Goal: Task Accomplishment & Management: Use online tool/utility

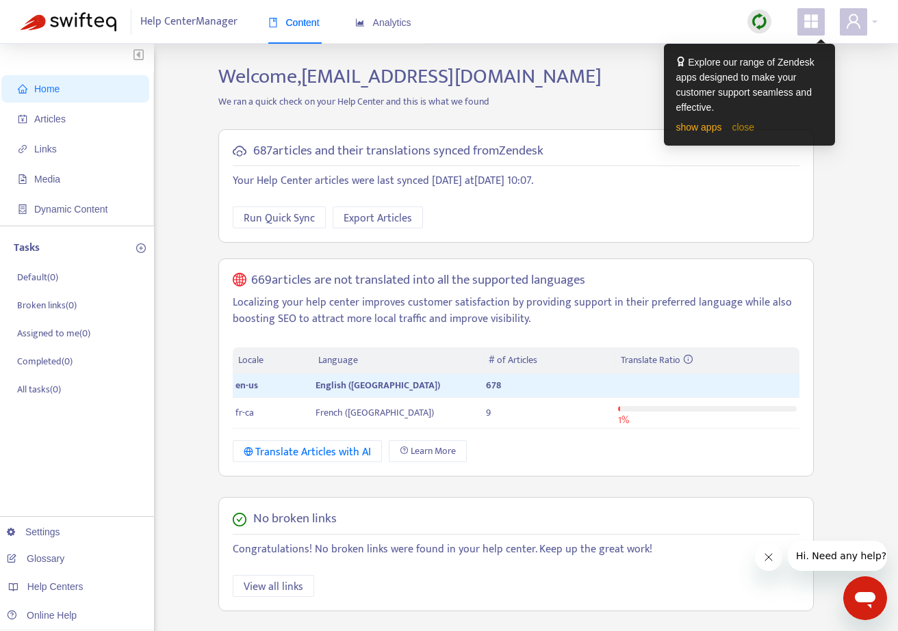
click at [754, 129] on link "close" at bounding box center [742, 127] width 23 height 11
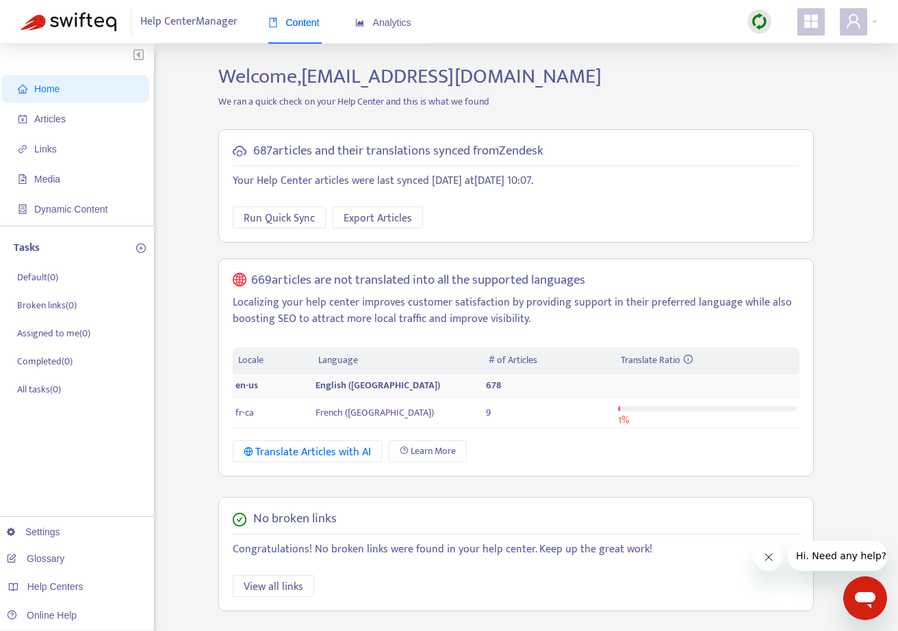
click at [339, 387] on span "English ([GEOGRAPHIC_DATA])" at bounding box center [377, 386] width 125 height 16
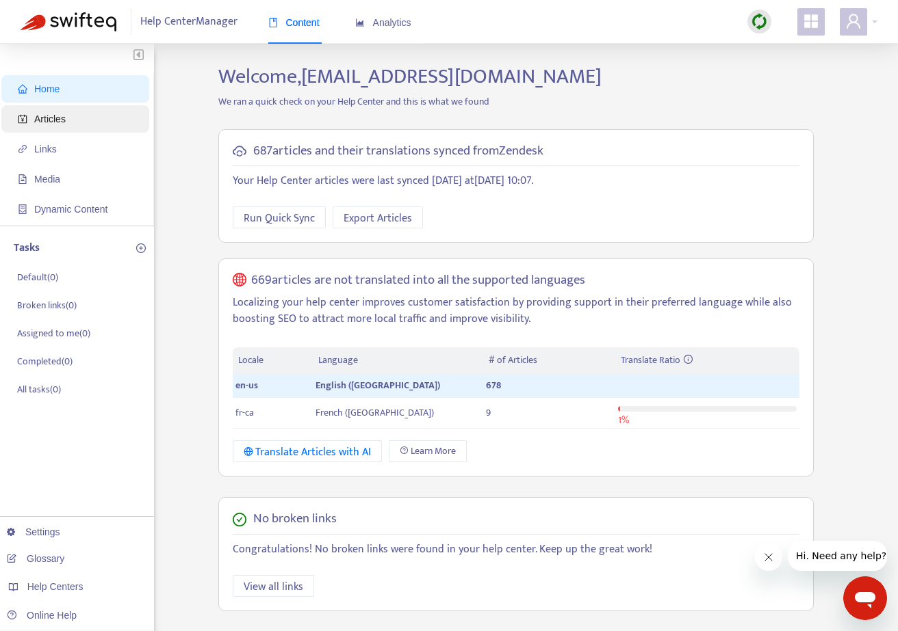
click at [78, 119] on span "Articles" at bounding box center [78, 118] width 120 height 27
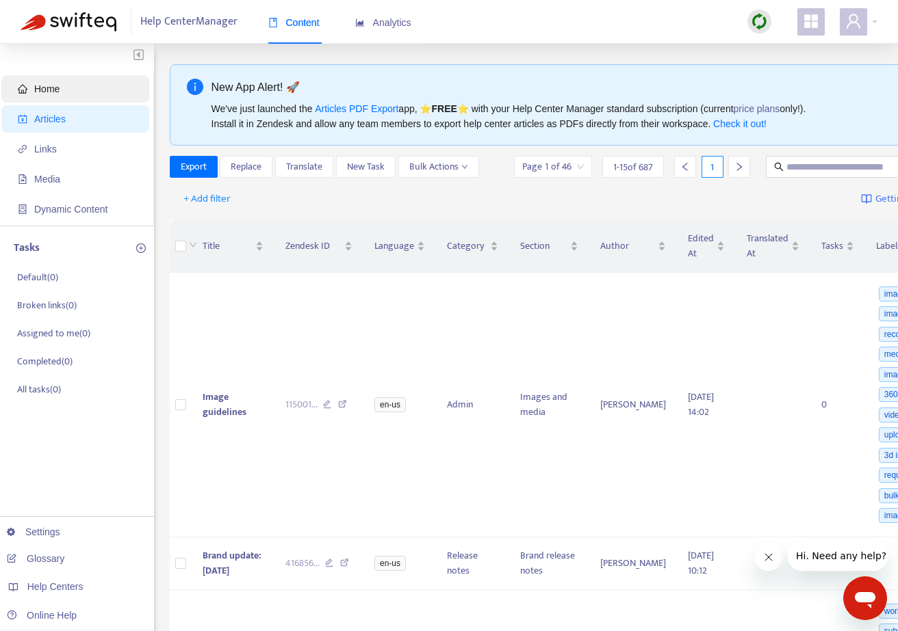
click at [50, 92] on span "Home" at bounding box center [46, 88] width 25 height 11
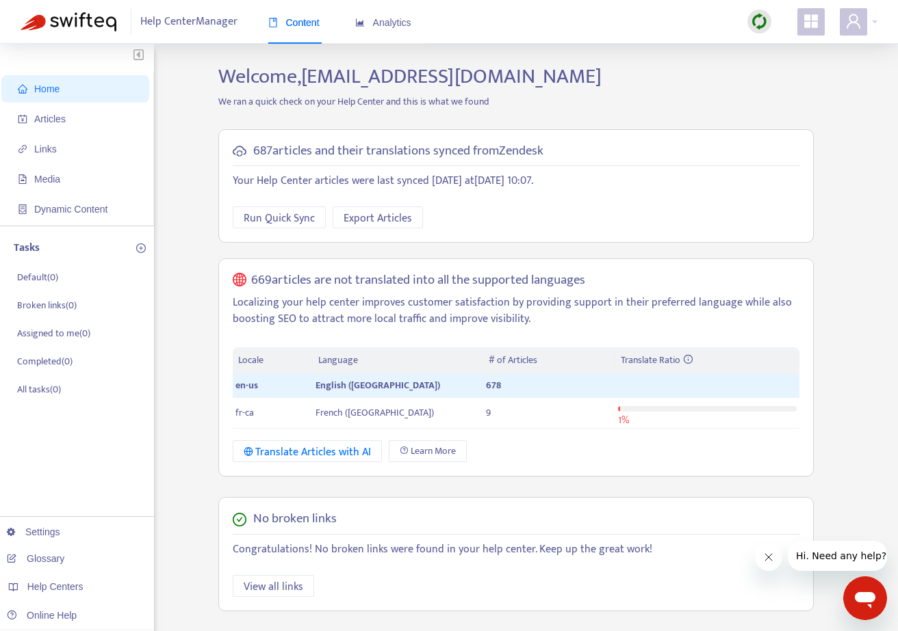
click at [816, 28] on icon "appstore" at bounding box center [811, 21] width 16 height 16
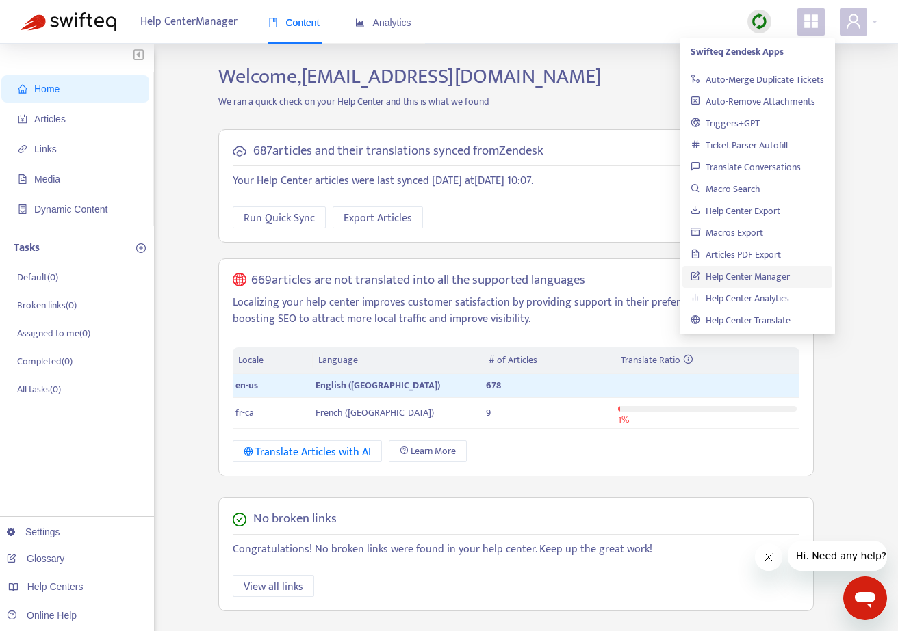
click at [753, 280] on link "Help Center Manager" at bounding box center [739, 277] width 99 height 16
click at [744, 276] on link "Help Center Manager" at bounding box center [739, 277] width 99 height 16
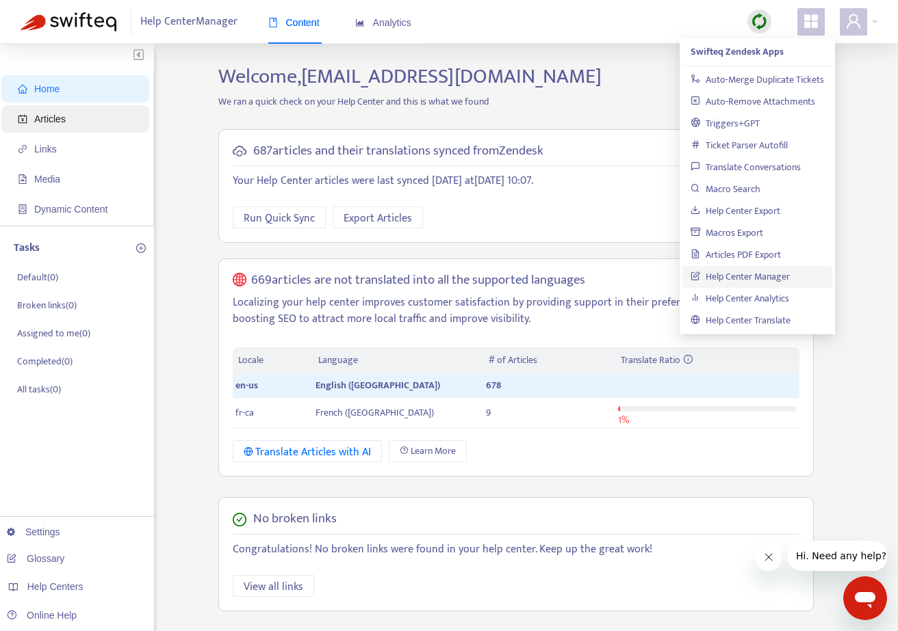
click at [44, 121] on span "Articles" at bounding box center [49, 119] width 31 height 11
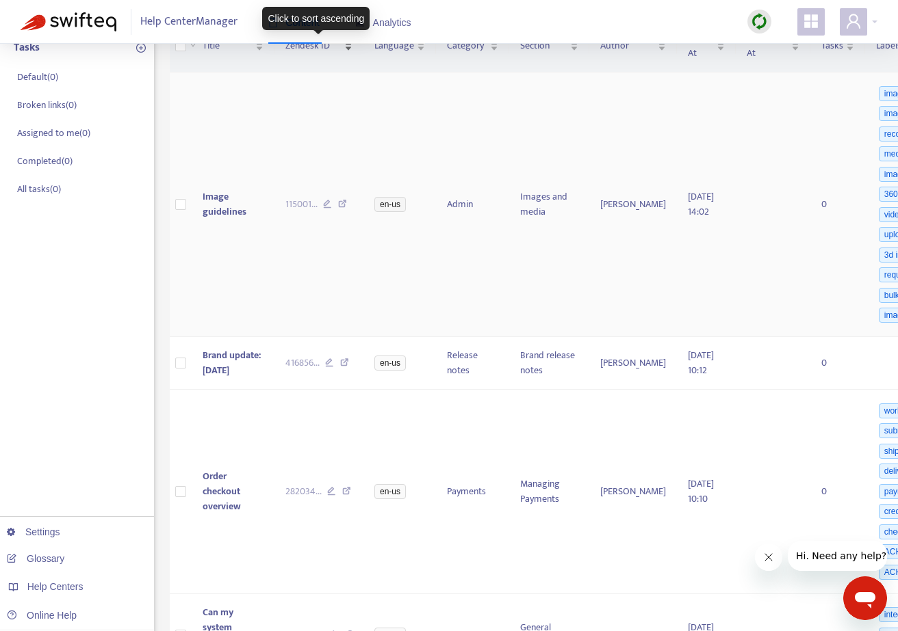
scroll to position [292, 0]
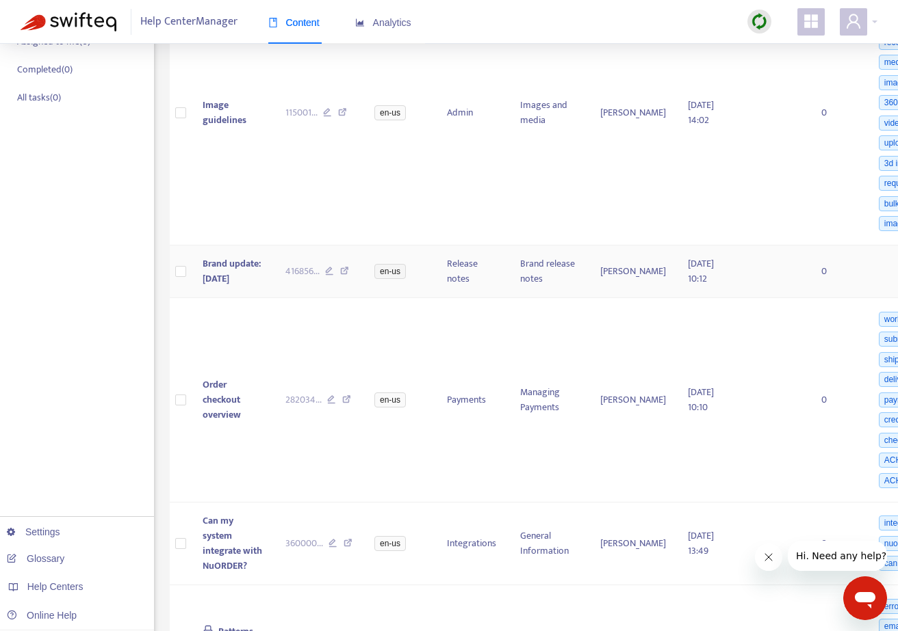
click at [220, 282] on span "Brand update: [DATE]" at bounding box center [232, 271] width 58 height 31
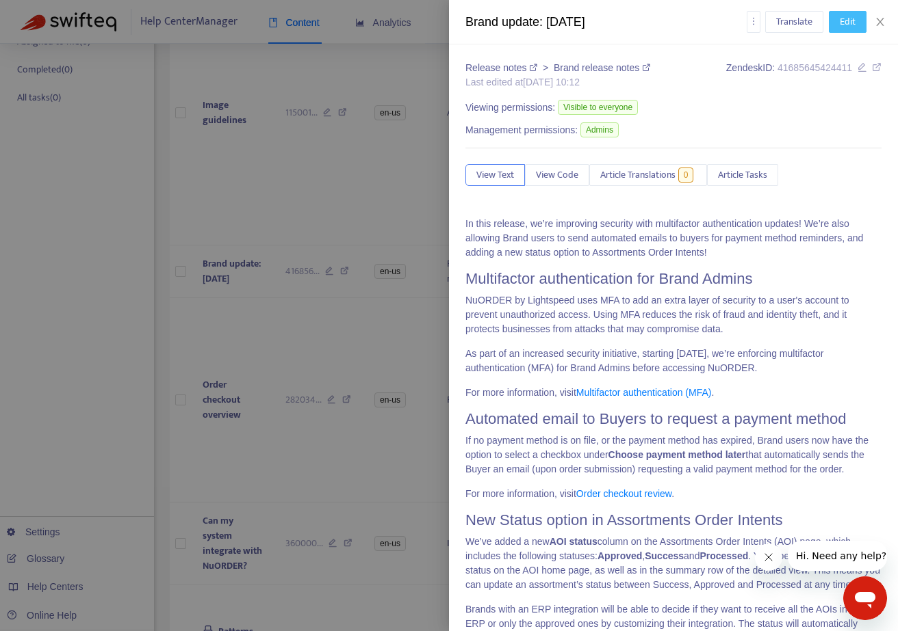
click at [853, 23] on span "Edit" at bounding box center [847, 21] width 16 height 15
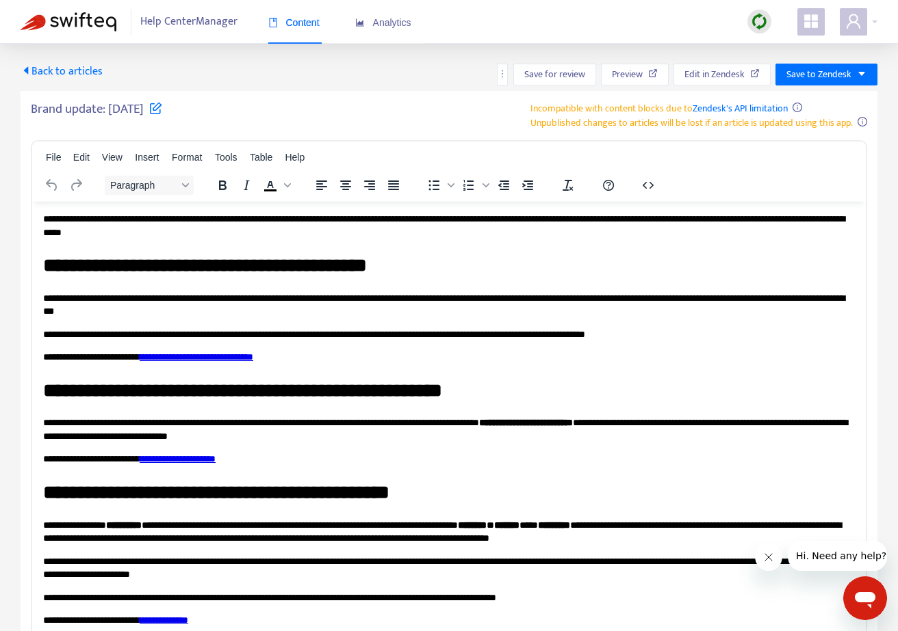
scroll to position [0, 0]
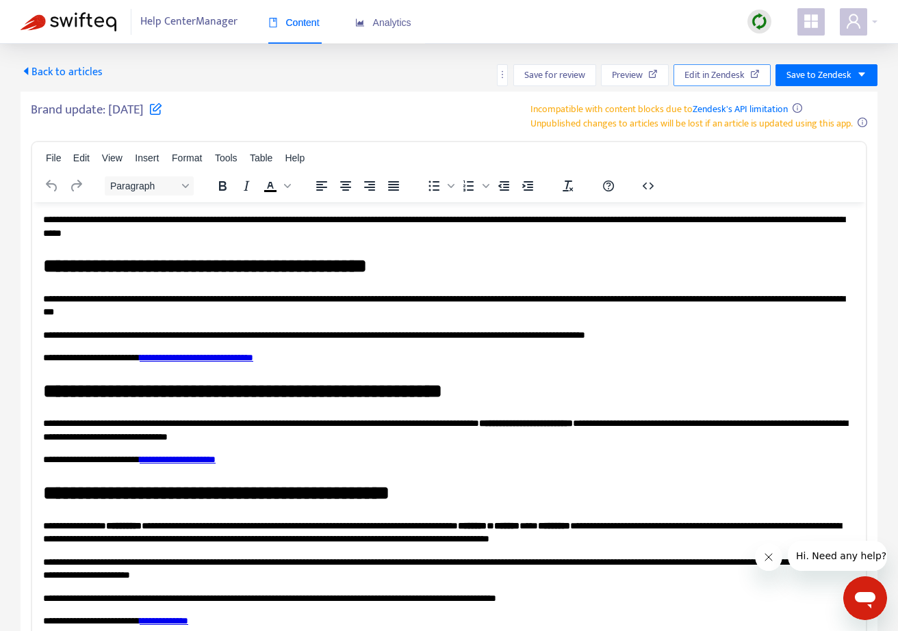
click at [725, 72] on span "Edit in Zendesk" at bounding box center [714, 75] width 60 height 15
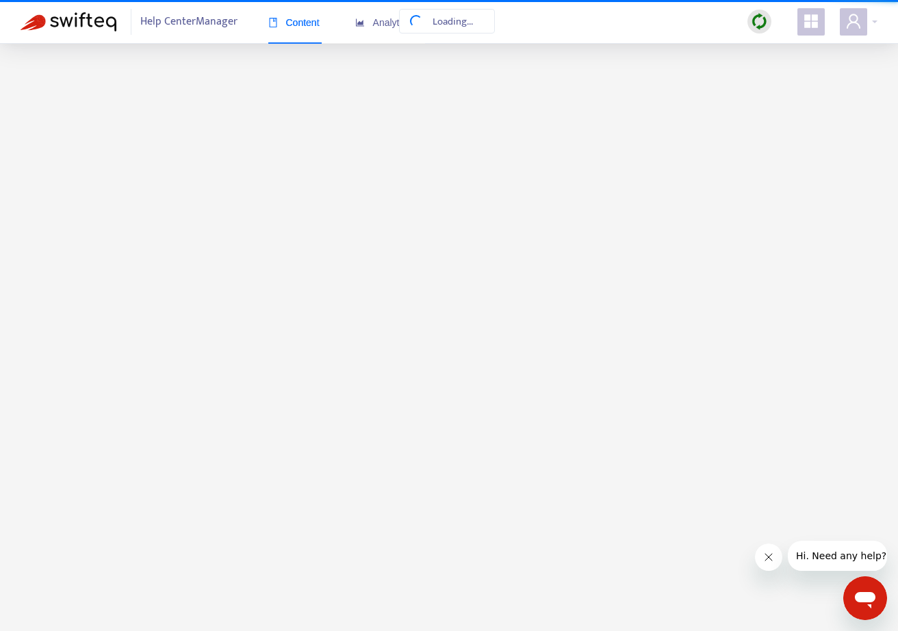
scroll to position [67, 0]
